Goal: Transaction & Acquisition: Purchase product/service

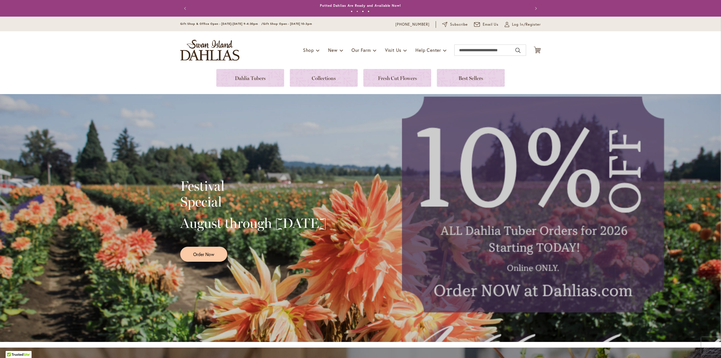
click at [182, 8] on button "Previous" at bounding box center [185, 8] width 11 height 11
click at [480, 53] on input "Search" at bounding box center [490, 50] width 72 height 11
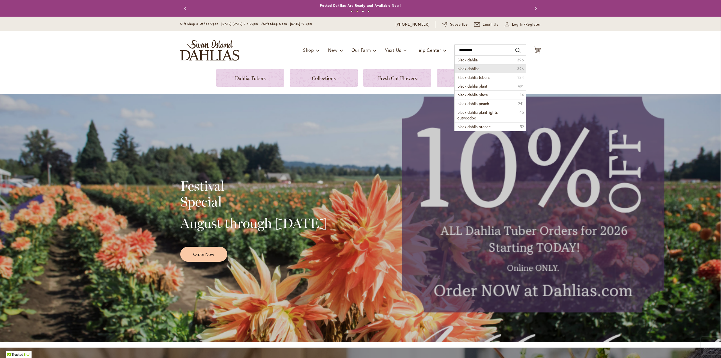
click at [477, 68] on span "black dahlias" at bounding box center [469, 68] width 22 height 5
type input "**********"
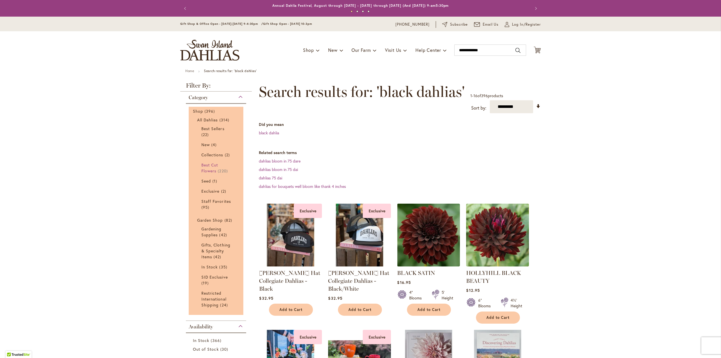
click at [211, 165] on span "Best Cut Flowers" at bounding box center [209, 167] width 17 height 11
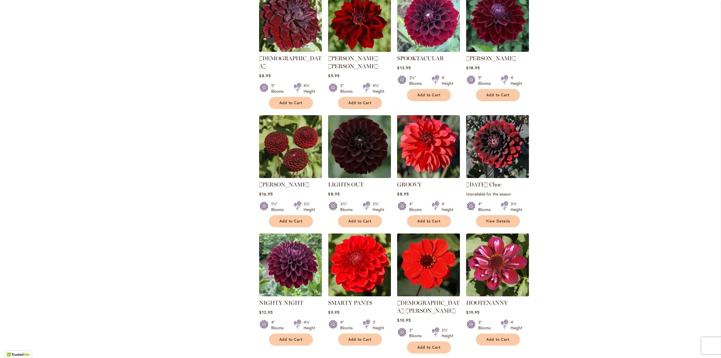
scroll to position [507, 0]
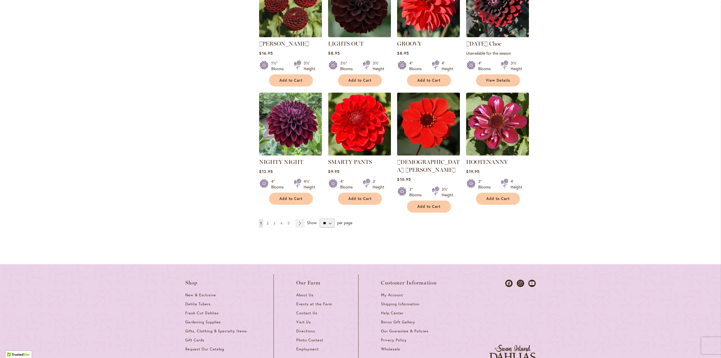
click at [265, 219] on link "Page 2" at bounding box center [267, 223] width 5 height 8
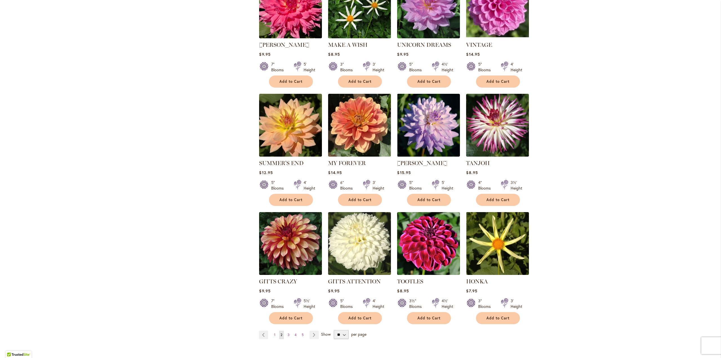
scroll to position [479, 0]
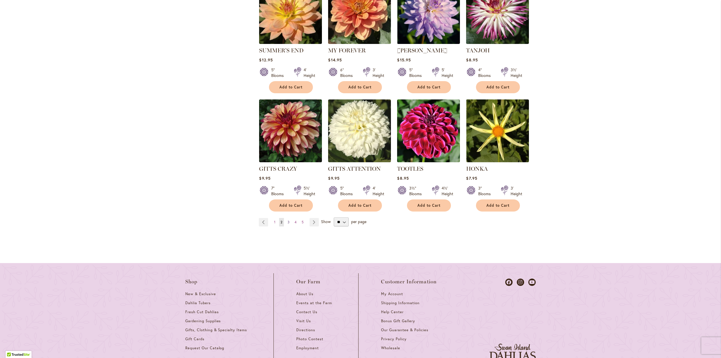
click at [288, 221] on span "3" at bounding box center [289, 222] width 2 height 4
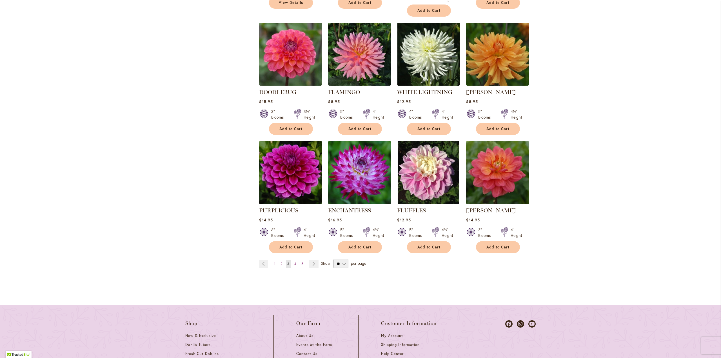
scroll to position [479, 0]
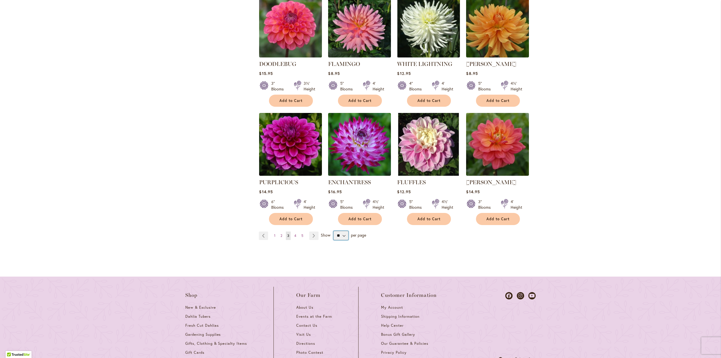
click at [342, 233] on select "** ** ** **" at bounding box center [341, 235] width 15 height 9
select select "**"
click at [334, 231] on select "** ** ** **" at bounding box center [341, 235] width 15 height 9
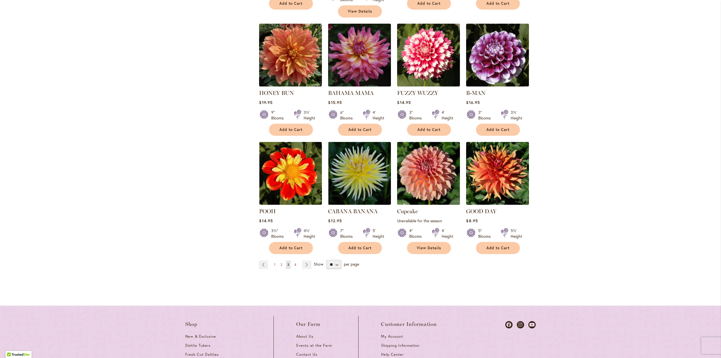
scroll to position [1919, 0]
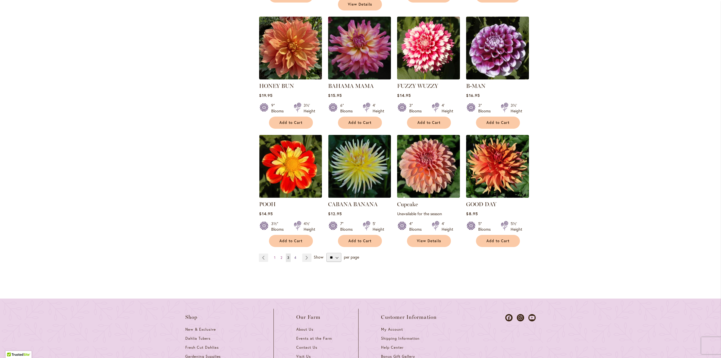
click at [294, 254] on link "Page 4" at bounding box center [295, 258] width 5 height 8
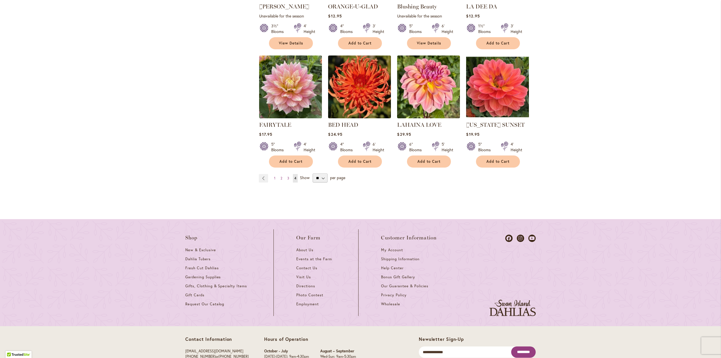
scroll to position [908, 0]
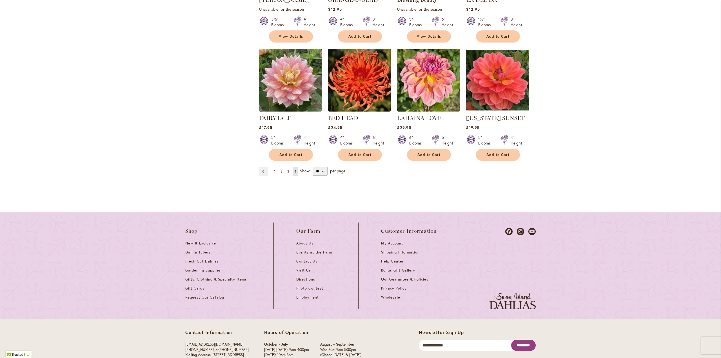
click at [274, 169] on span "1" at bounding box center [274, 171] width 1 height 4
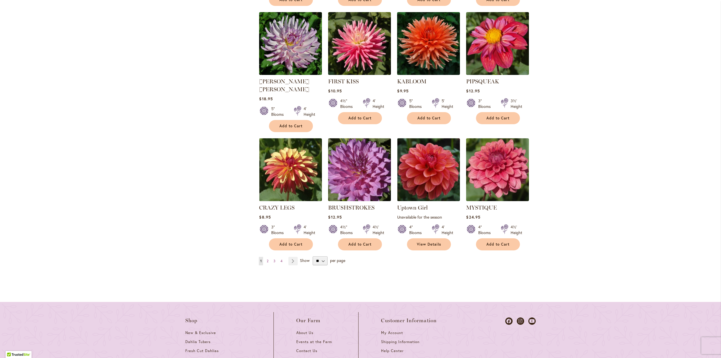
scroll to position [1990, 0]
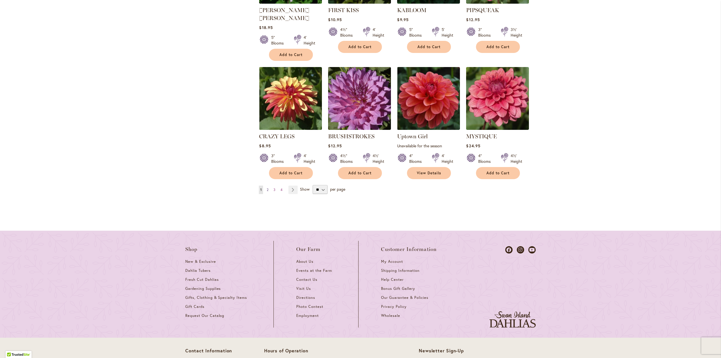
click at [267, 188] on span "2" at bounding box center [268, 190] width 2 height 4
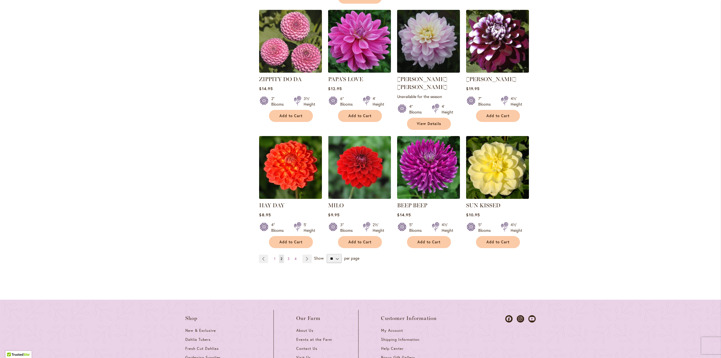
scroll to position [1944, 0]
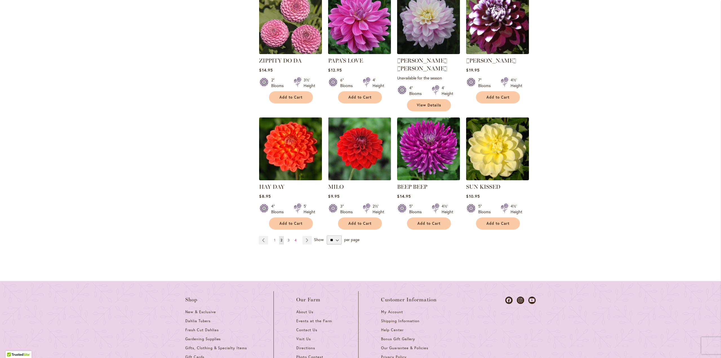
click at [286, 236] on link "Page 3" at bounding box center [288, 240] width 5 height 8
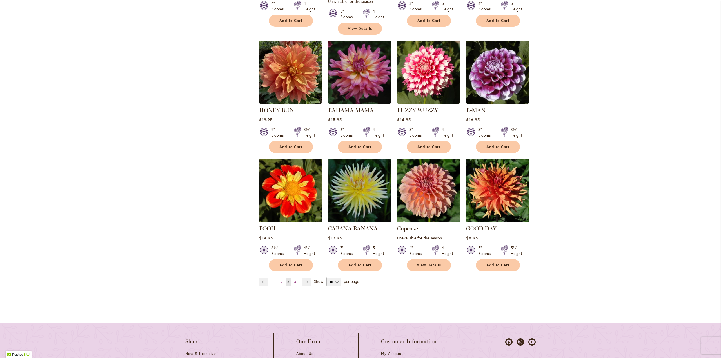
scroll to position [1979, 0]
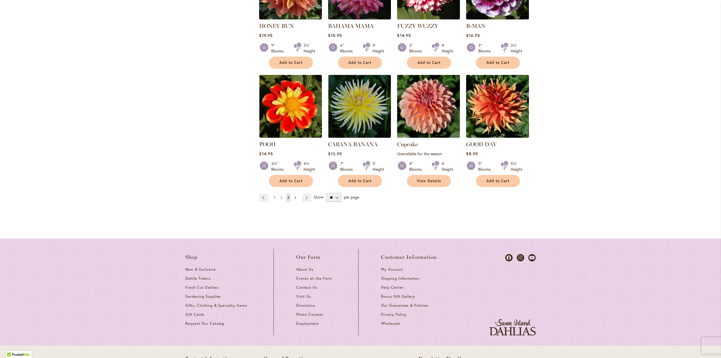
click at [274, 196] on span "1" at bounding box center [274, 198] width 1 height 4
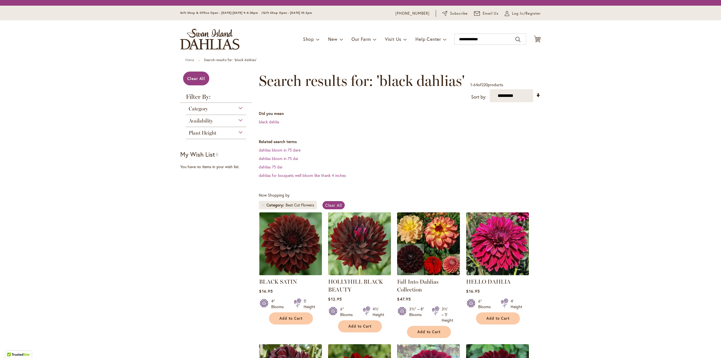
scroll to position [87, 0]
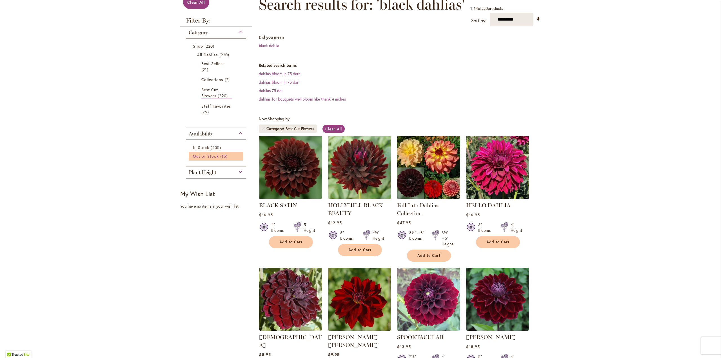
click at [212, 157] on span "Out of Stock" at bounding box center [206, 156] width 26 height 5
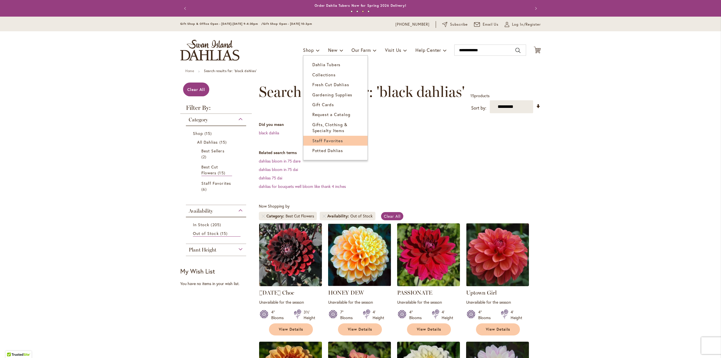
click at [325, 141] on span "Staff Favorites" at bounding box center [327, 141] width 31 height 6
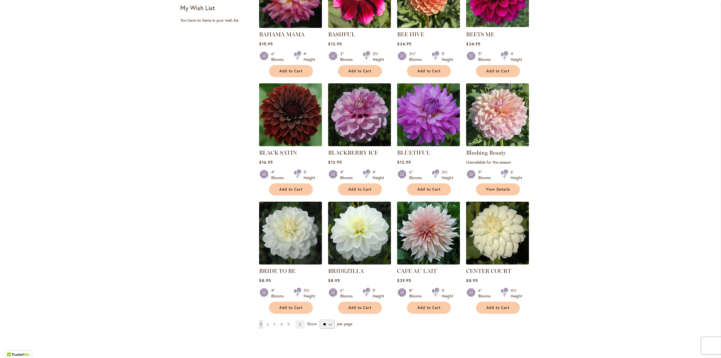
scroll to position [282, 0]
click at [279, 112] on img at bounding box center [291, 115] width 66 height 66
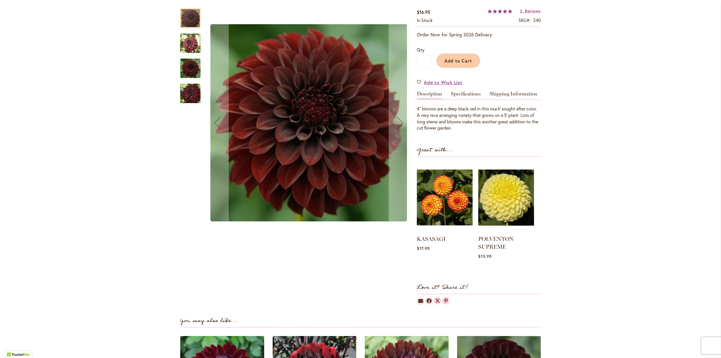
scroll to position [141, 0]
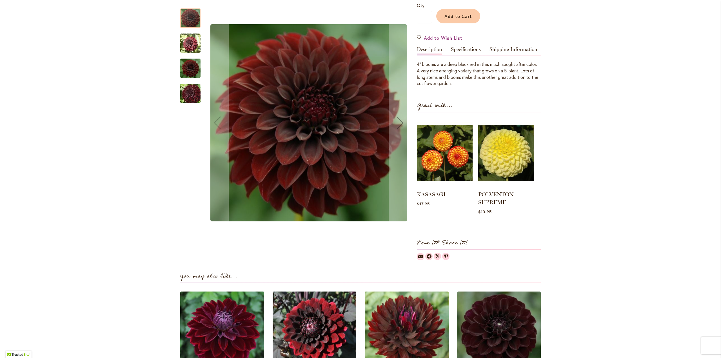
click at [188, 45] on img "BLACK SATIN" at bounding box center [190, 43] width 20 height 20
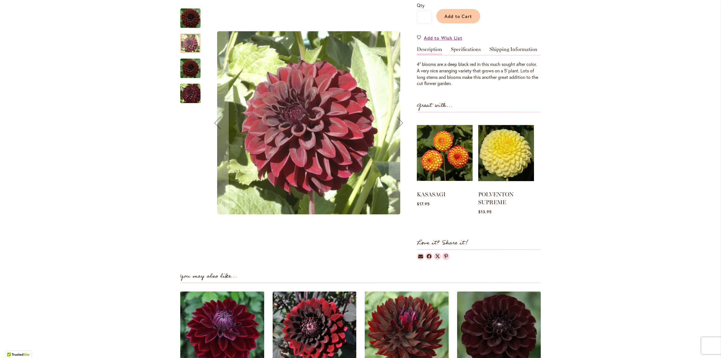
click at [187, 79] on div "BLACK SATIN" at bounding box center [190, 90] width 20 height 25
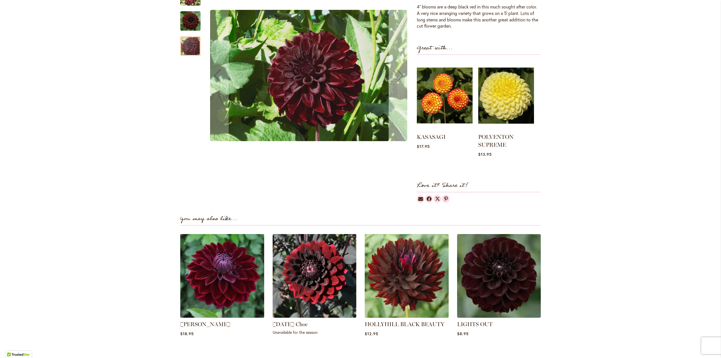
scroll to position [282, 0]
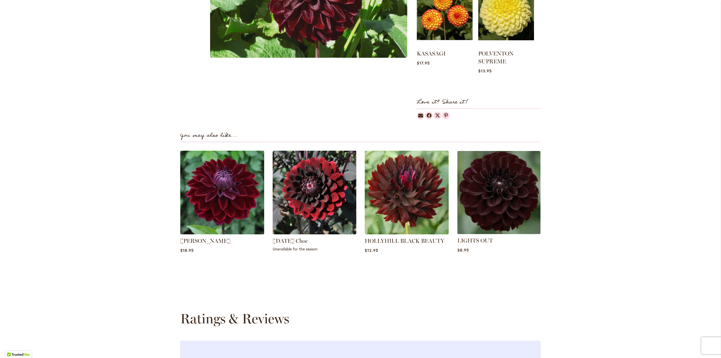
click at [502, 196] on img at bounding box center [498, 192] width 87 height 87
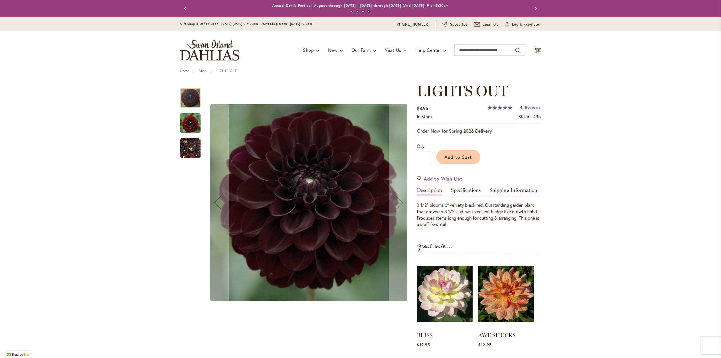
click at [194, 153] on img "LIGHTS OUT" at bounding box center [190, 148] width 20 height 27
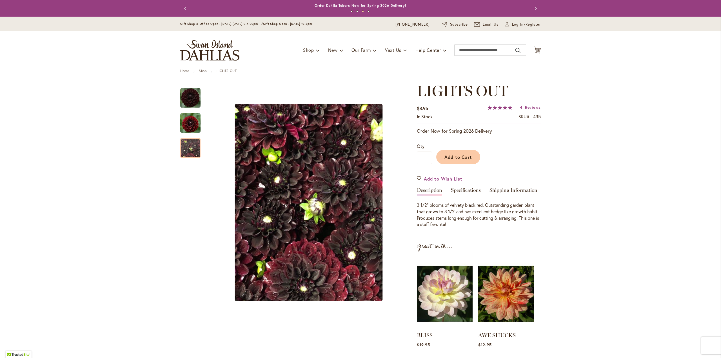
click at [202, 46] on img "store logo" at bounding box center [209, 50] width 59 height 21
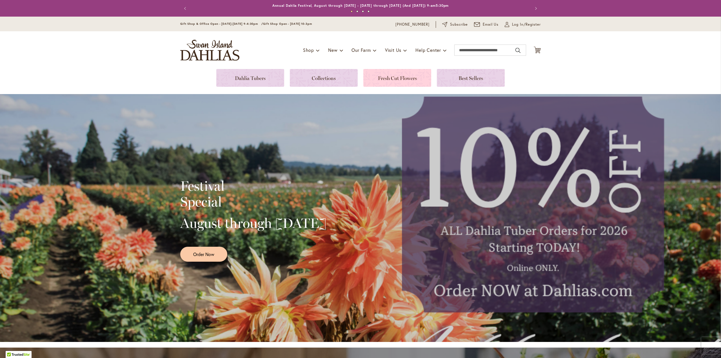
click at [392, 80] on link at bounding box center [397, 78] width 68 height 18
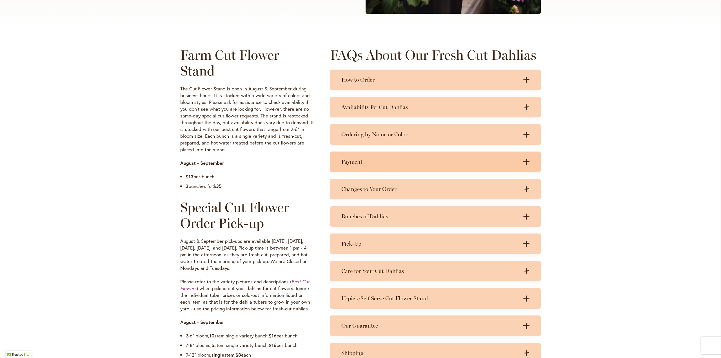
scroll to position [254, 0]
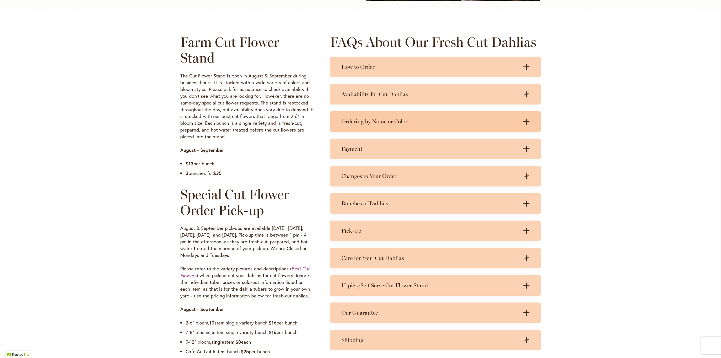
click at [526, 121] on icon at bounding box center [527, 122] width 6 height 6
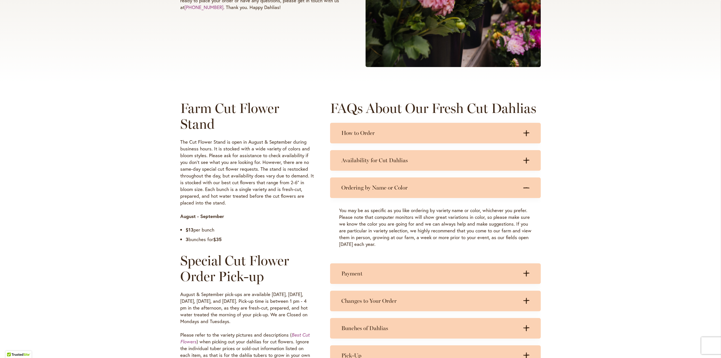
scroll to position [28, 0]
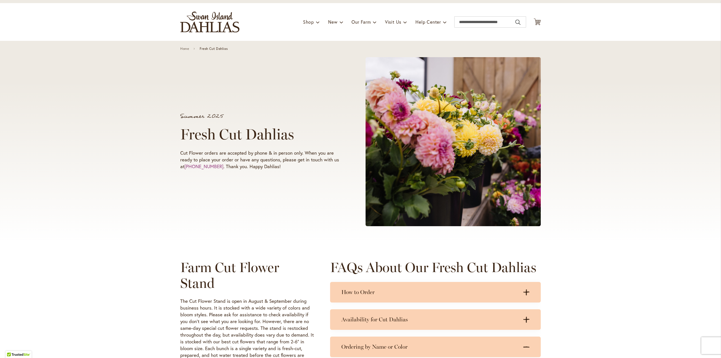
click at [212, 21] on img "store logo" at bounding box center [209, 22] width 59 height 21
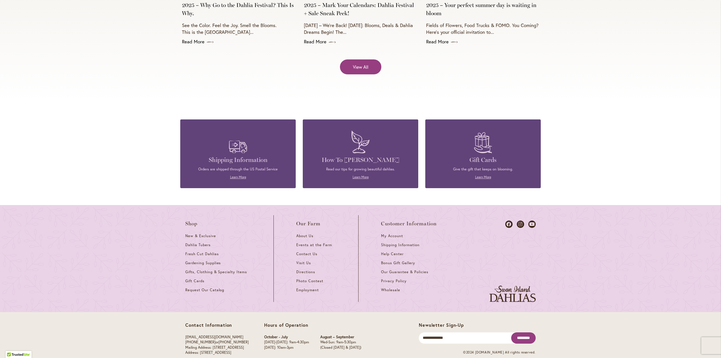
scroll to position [2434, 0]
